Goal: Find contact information: Find contact information

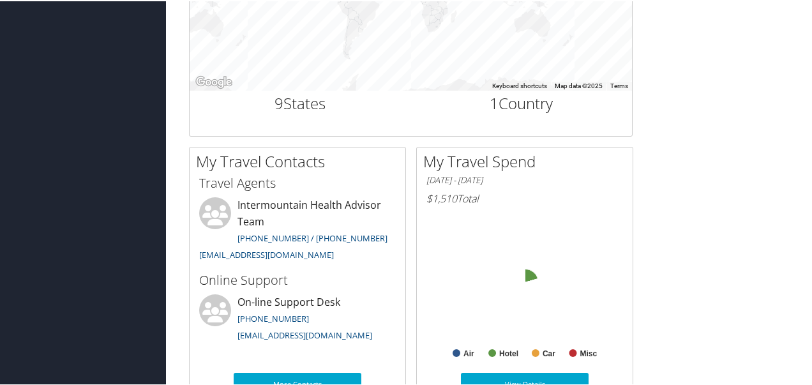
scroll to position [575, 0]
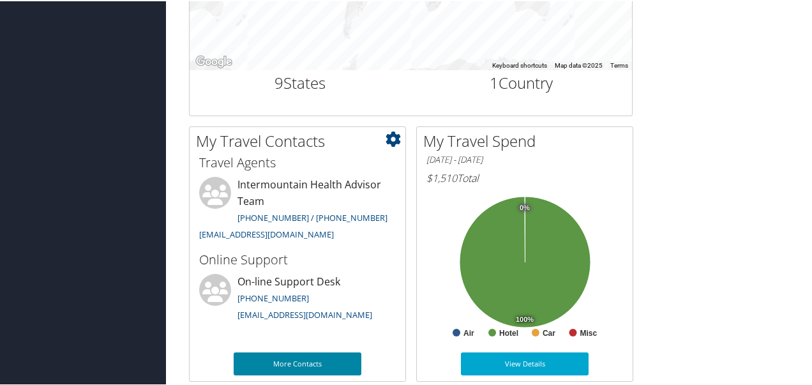
click at [261, 363] on link "More Contacts" at bounding box center [298, 362] width 128 height 23
